Goal: Leave review/rating: Leave review/rating

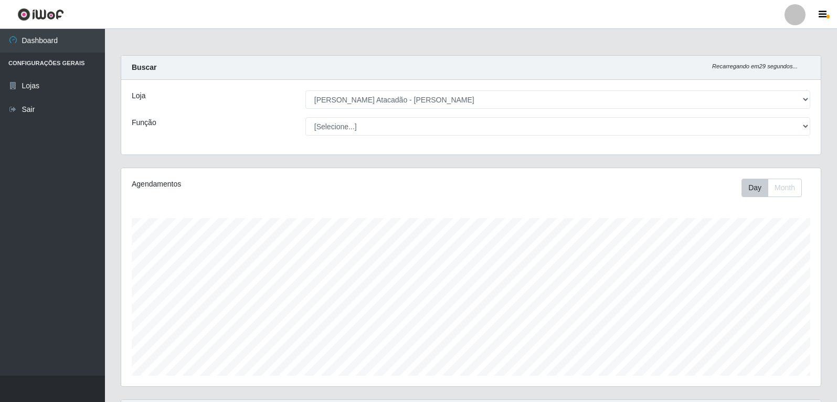
select select "523"
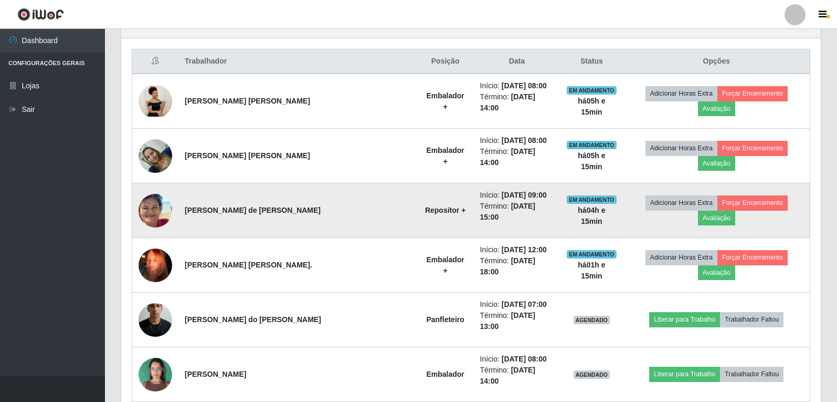
scroll to position [367, 0]
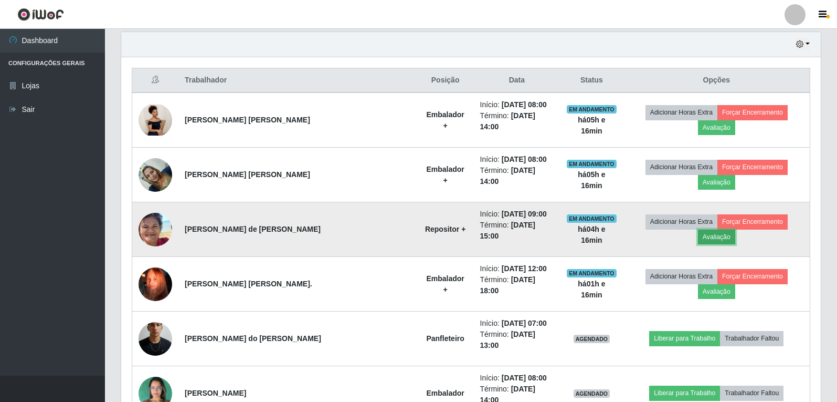
click at [735, 229] on button "Avaliação" at bounding box center [716, 236] width 37 height 15
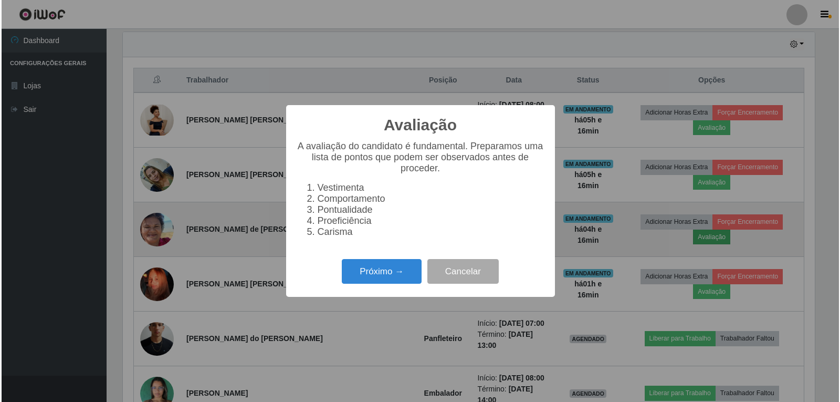
scroll to position [218, 695]
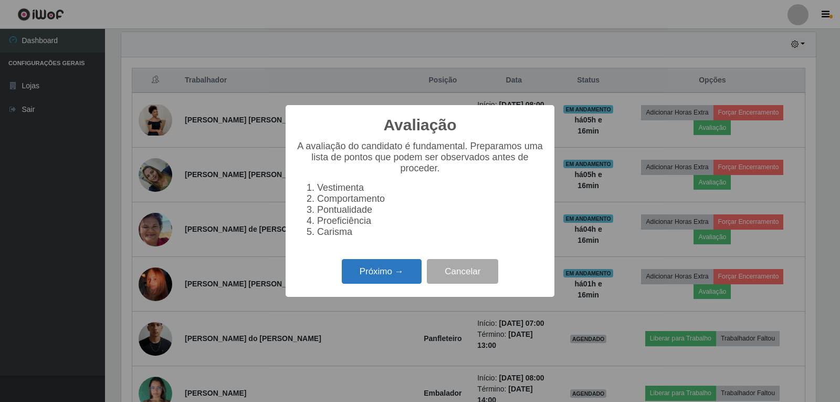
click at [401, 280] on button "Próximo →" at bounding box center [382, 271] width 80 height 25
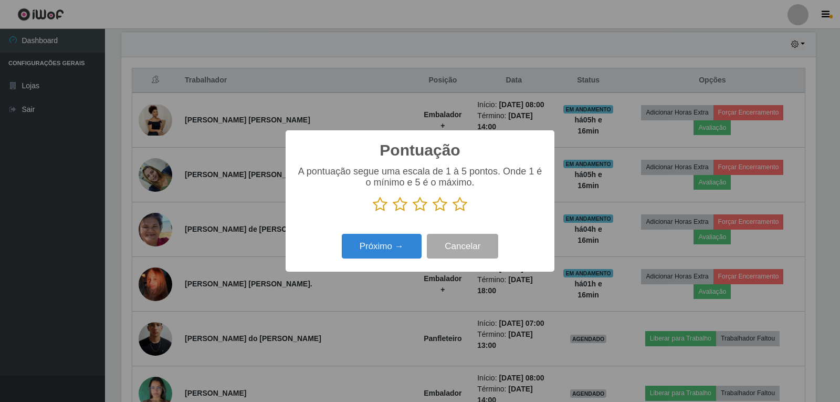
scroll to position [524727, 524251]
click at [457, 211] on icon at bounding box center [460, 204] width 15 height 16
click at [453, 212] on input "radio" at bounding box center [453, 212] width 0 height 0
click at [404, 242] on button "Próximo →" at bounding box center [382, 246] width 80 height 25
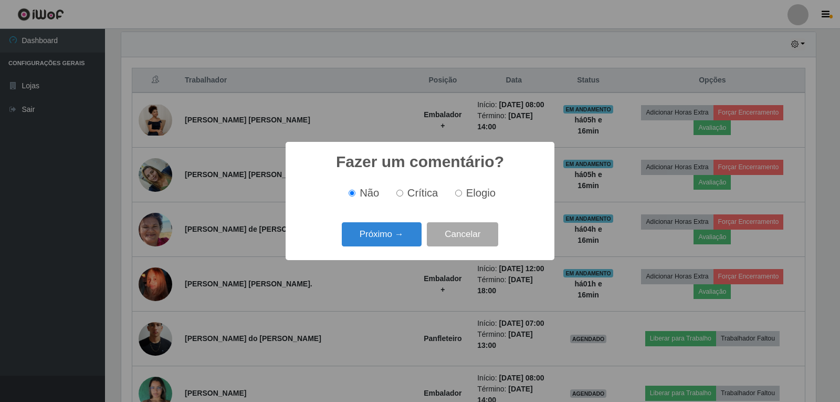
click at [459, 195] on input "Elogio" at bounding box center [458, 193] width 7 height 7
radio input "true"
click at [407, 236] on button "Próximo →" at bounding box center [382, 234] width 80 height 25
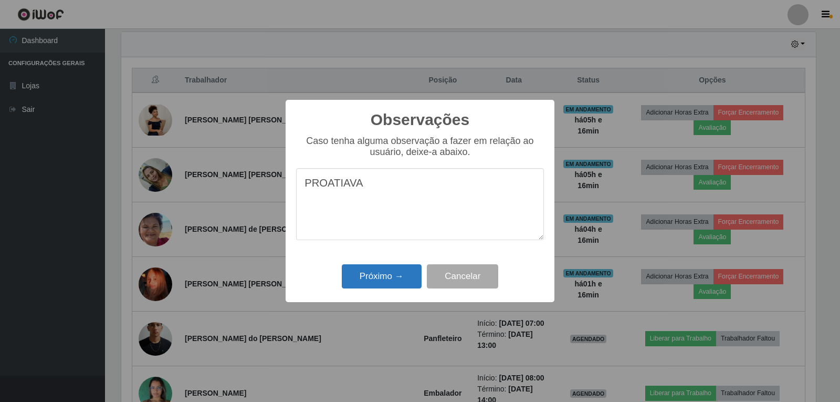
type textarea "PROATIAVA"
click at [401, 277] on button "Próximo →" at bounding box center [382, 276] width 80 height 25
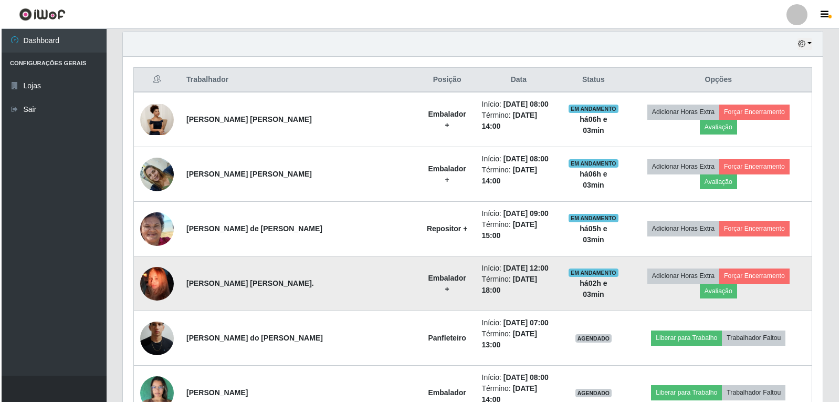
scroll to position [367, 0]
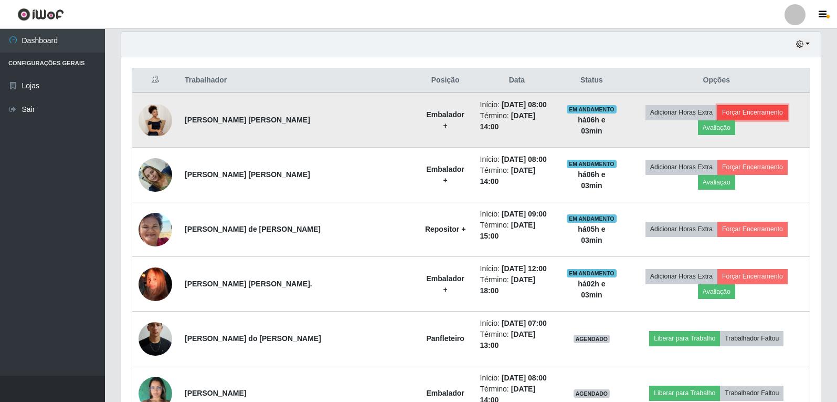
click at [718, 117] on button "Forçar Encerramento" at bounding box center [753, 112] width 70 height 15
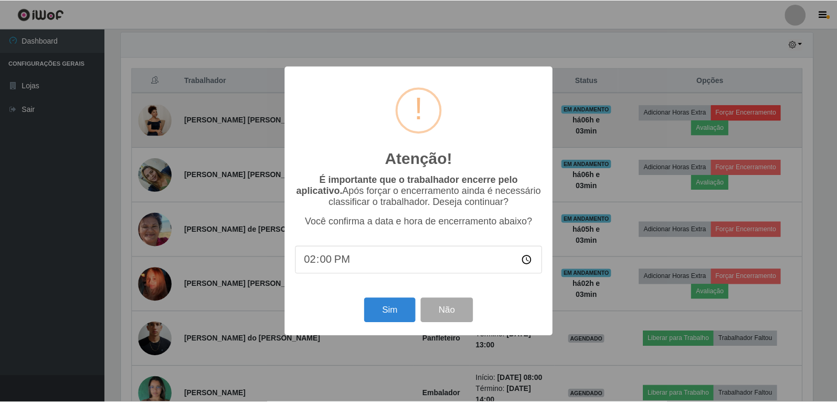
scroll to position [218, 695]
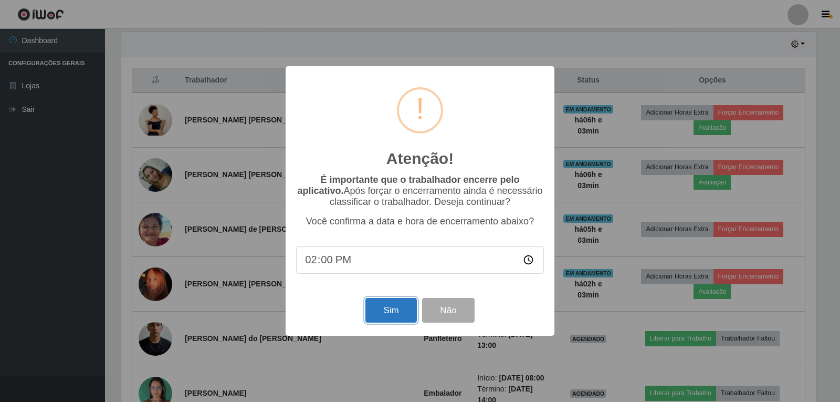
click at [390, 307] on button "Sim" at bounding box center [390, 310] width 51 height 25
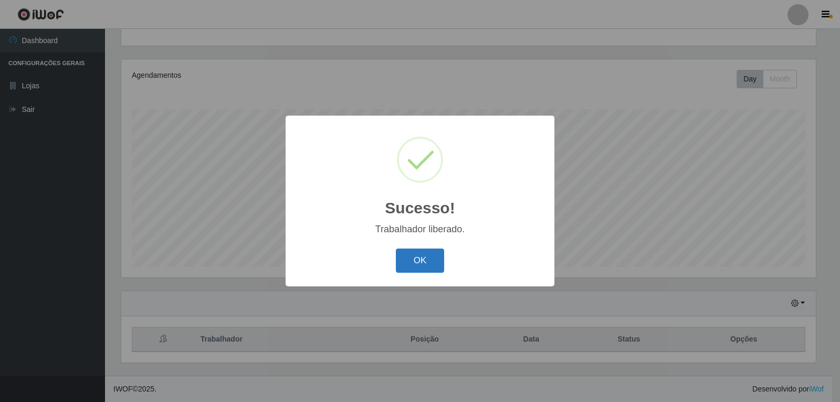
click at [421, 263] on button "OK" at bounding box center [420, 260] width 49 height 25
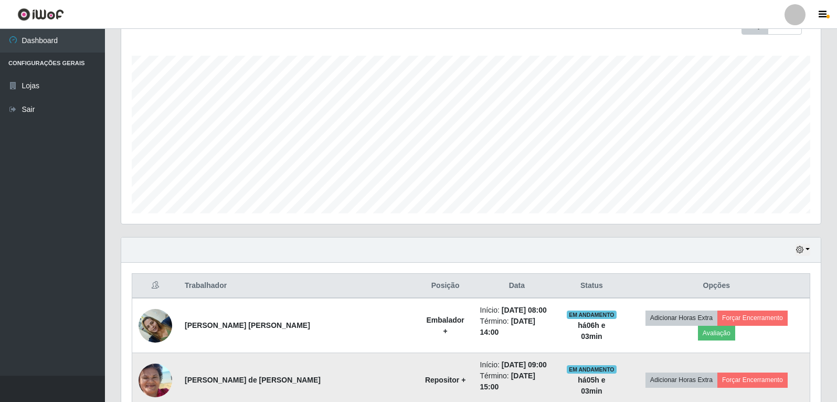
scroll to position [214, 0]
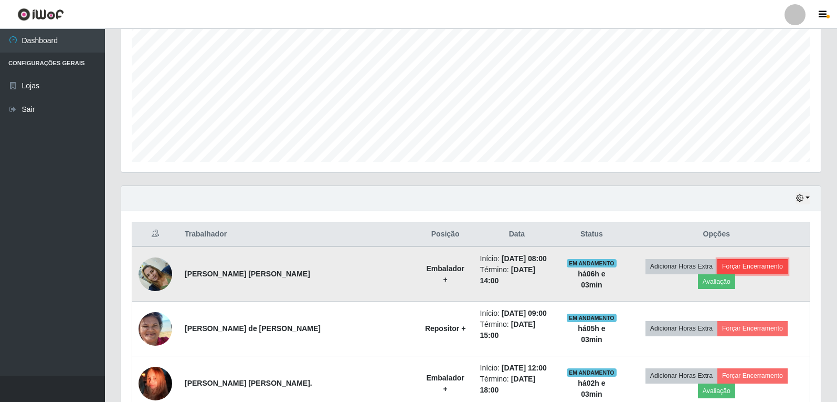
click at [718, 269] on button "Forçar Encerramento" at bounding box center [753, 266] width 70 height 15
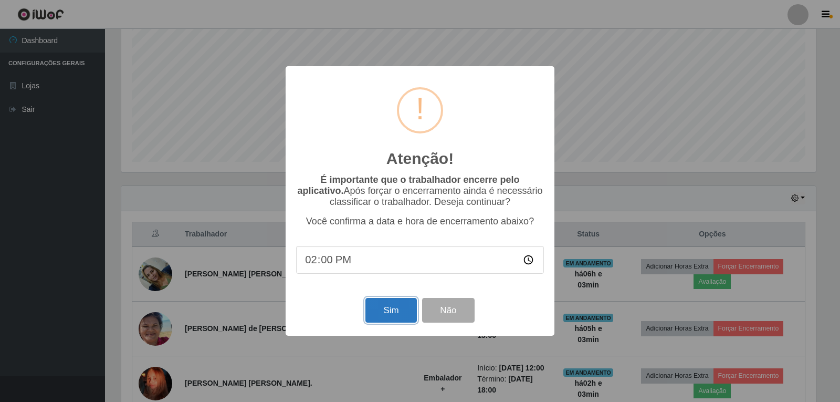
click at [388, 315] on button "Sim" at bounding box center [390, 310] width 51 height 25
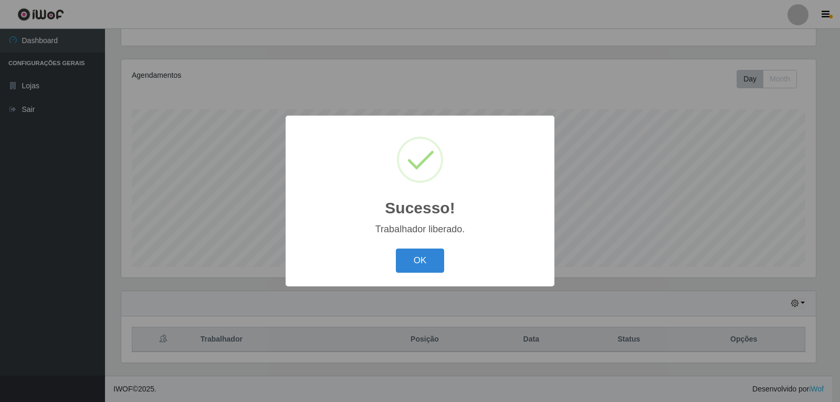
click at [419, 275] on div "OK Cancel" at bounding box center [420, 260] width 248 height 30
click at [419, 268] on button "OK" at bounding box center [420, 260] width 49 height 25
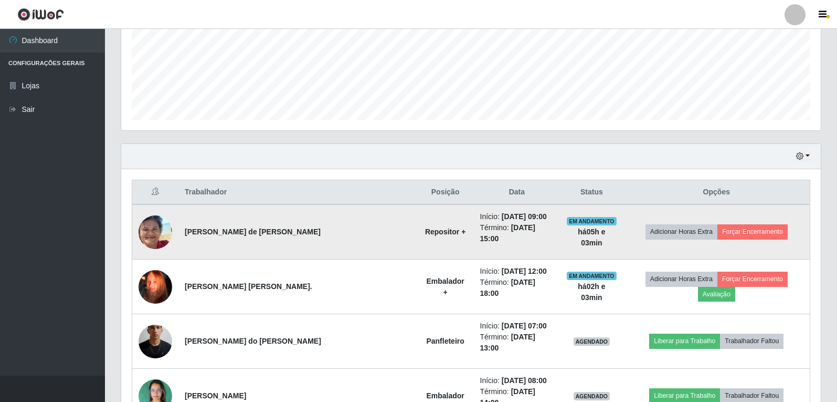
scroll to position [266, 0]
